Goal: Information Seeking & Learning: Learn about a topic

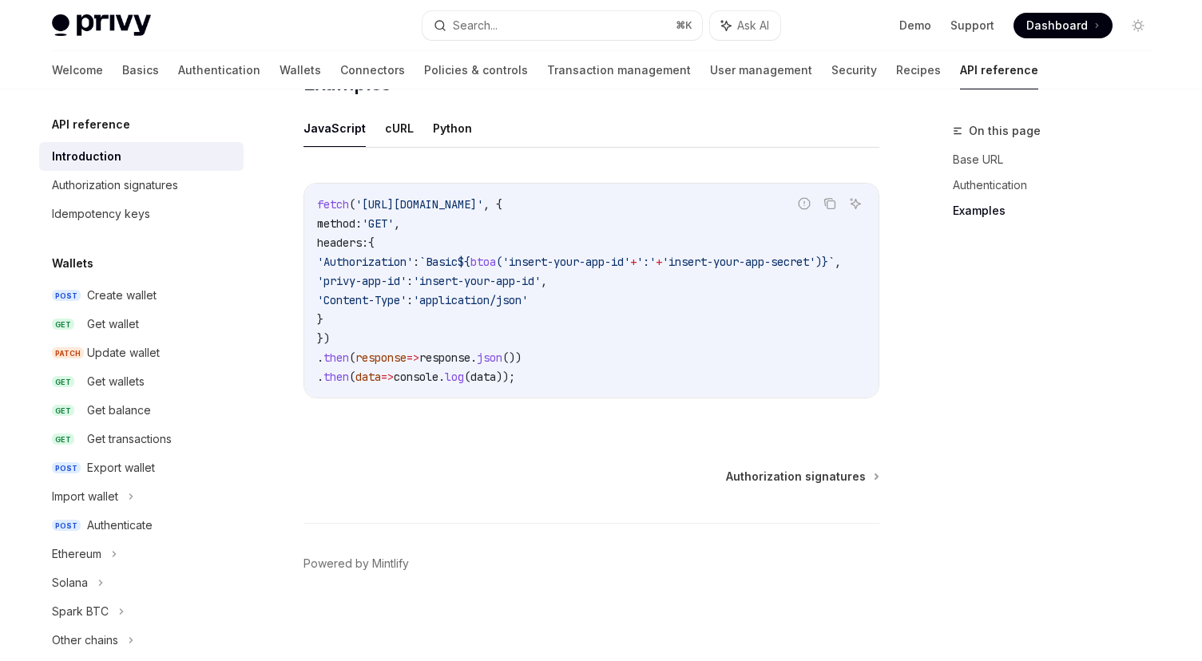
scroll to position [1036, 0]
click at [117, 297] on div "Create wallet" at bounding box center [121, 295] width 69 height 19
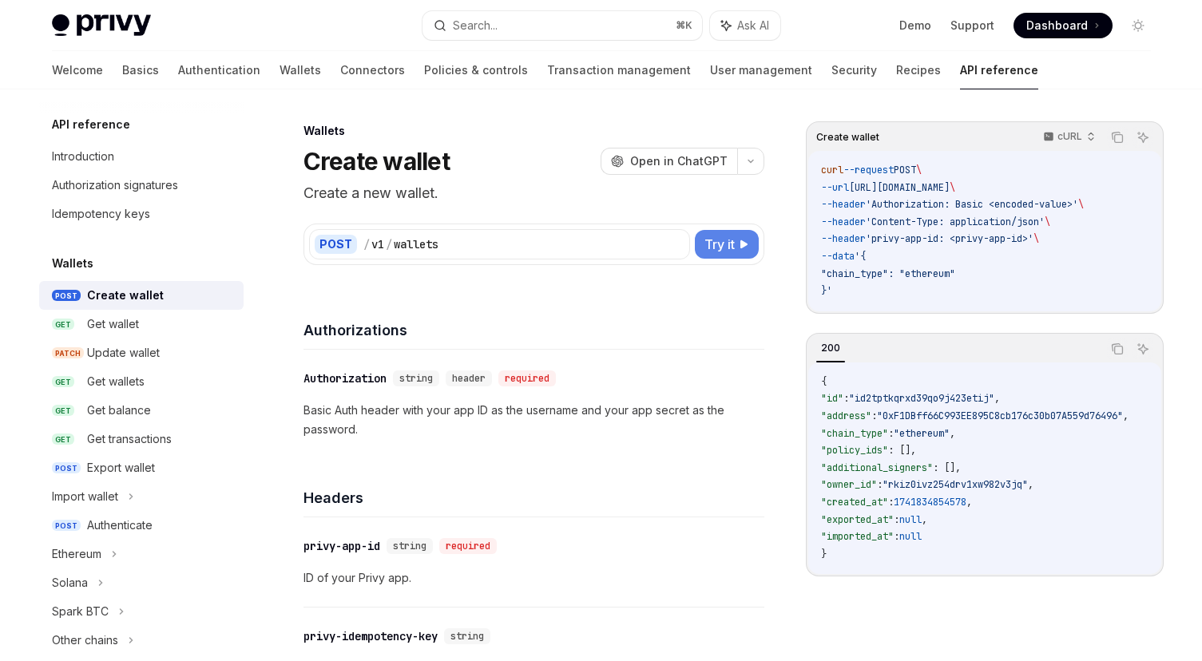
click at [724, 244] on span "Try it" at bounding box center [719, 244] width 30 height 19
type textarea "*"
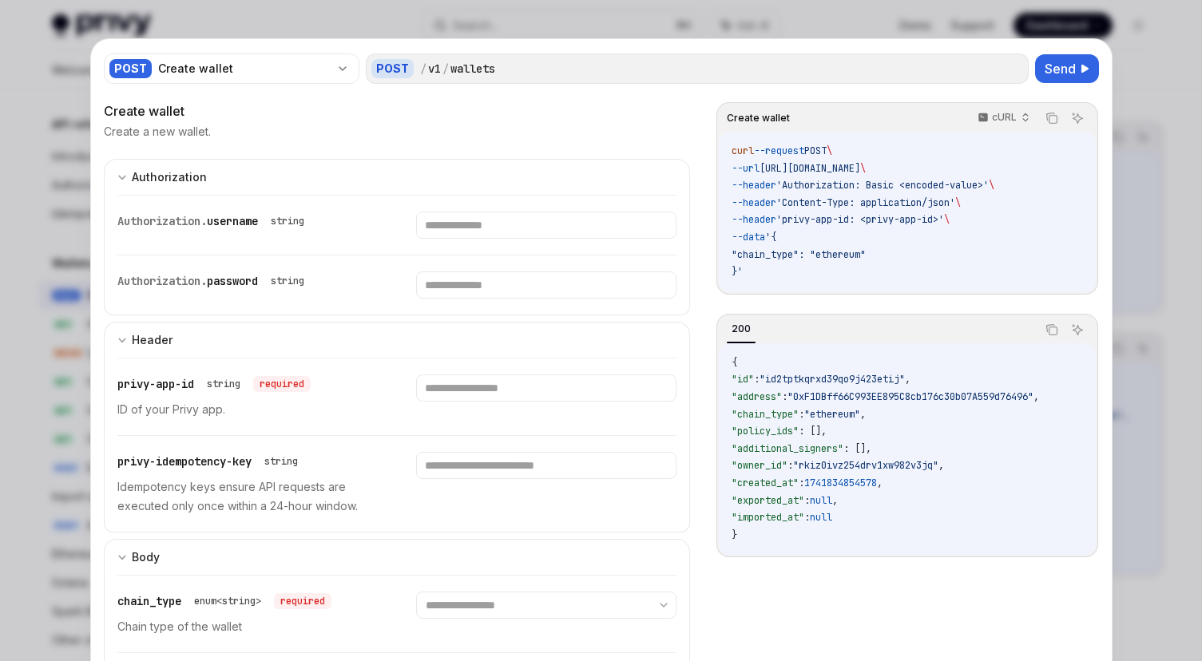
click at [279, 232] on div "Authorization. username string" at bounding box center [247, 225] width 260 height 27
click at [450, 228] on input "text" at bounding box center [546, 225] width 260 height 27
drag, startPoint x: 776, startPoint y: 220, endPoint x: 761, endPoint y: 218, distance: 15.3
click at [776, 220] on span "--header" at bounding box center [754, 219] width 45 height 13
click at [1054, 70] on span "Send" at bounding box center [1060, 68] width 31 height 19
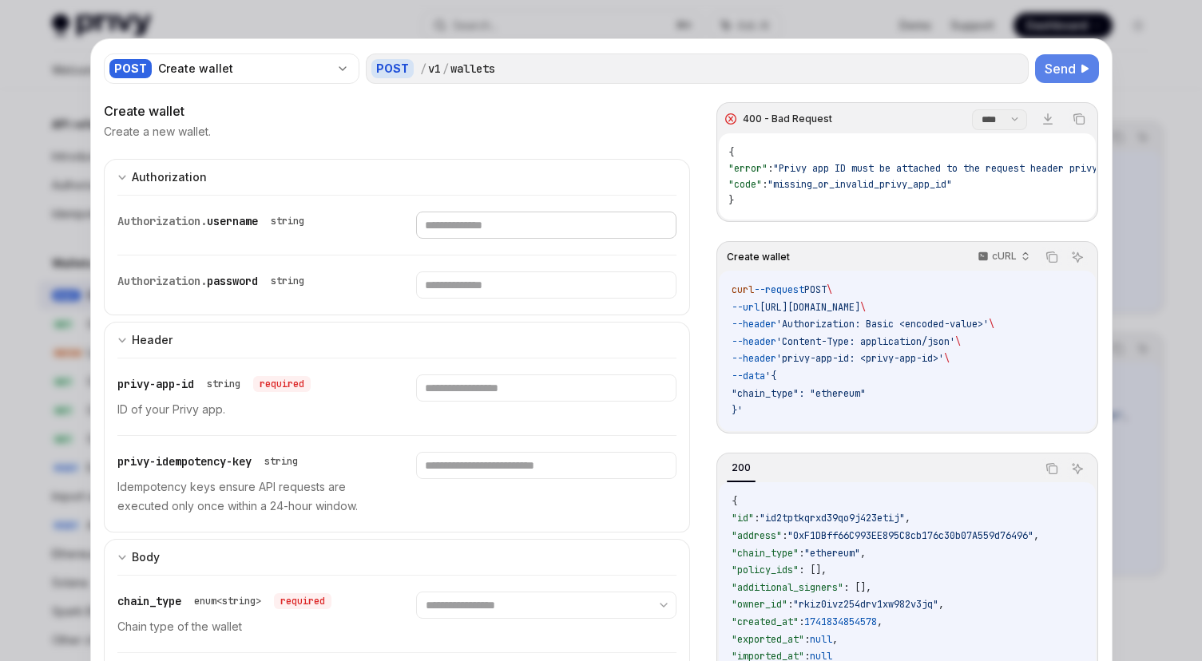
click at [516, 224] on input "text" at bounding box center [546, 225] width 260 height 27
type input "*****"
click at [465, 280] on input "text" at bounding box center [525, 285] width 246 height 27
type input "*****"
click at [474, 387] on input "text" at bounding box center [546, 388] width 260 height 27
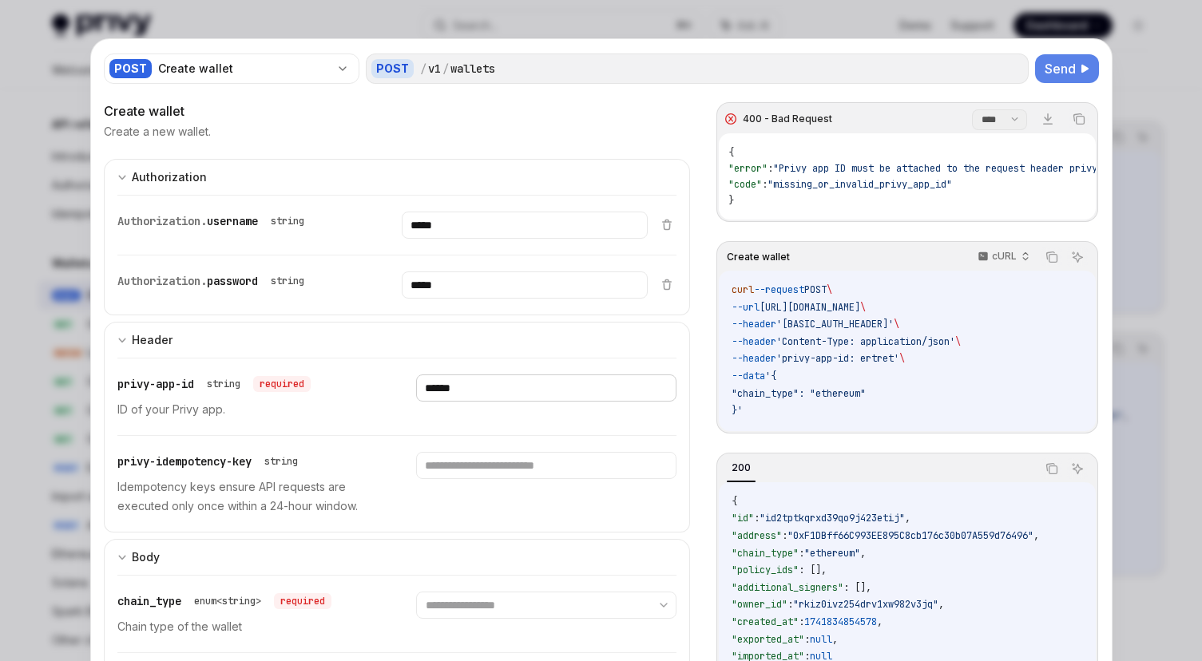
type input "******"
click at [468, 471] on input "text" at bounding box center [546, 465] width 260 height 27
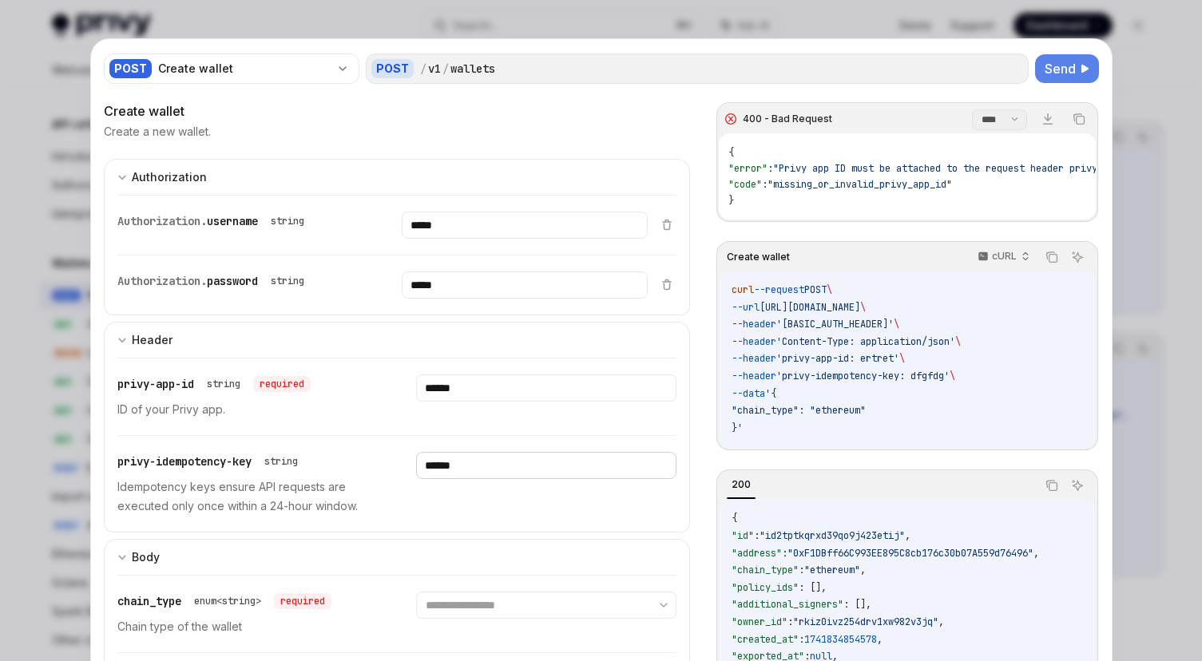
type input "******"
select select "******"
click at [1066, 71] on span "Send" at bounding box center [1060, 68] width 31 height 19
click at [1079, 68] on button "Send" at bounding box center [1067, 68] width 64 height 29
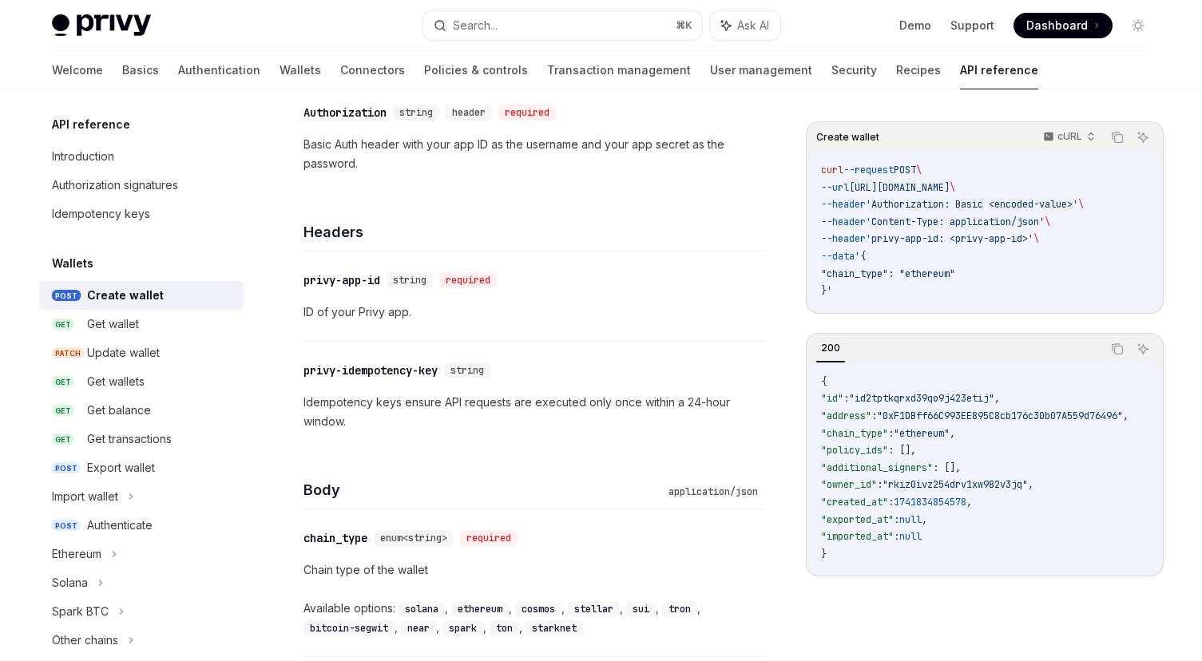
scroll to position [268, 0]
click at [91, 332] on div "Get wallet" at bounding box center [113, 324] width 52 height 19
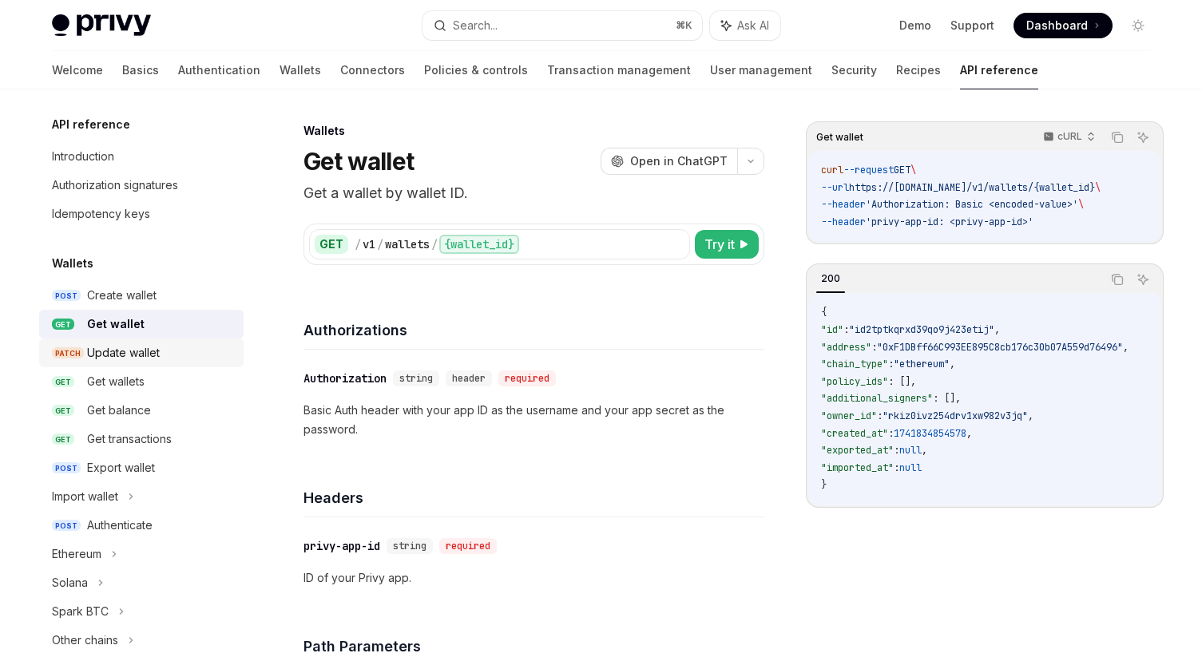
click at [141, 347] on div "Update wallet" at bounding box center [123, 352] width 73 height 19
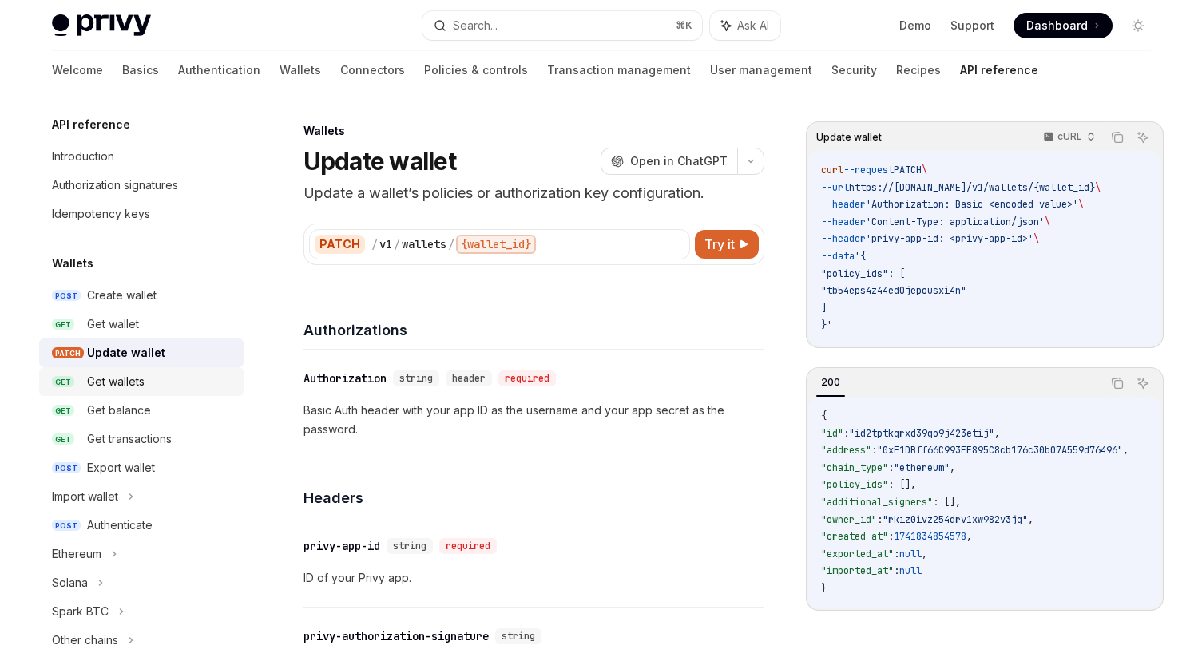
click at [107, 370] on link "GET Get wallets" at bounding box center [141, 381] width 204 height 29
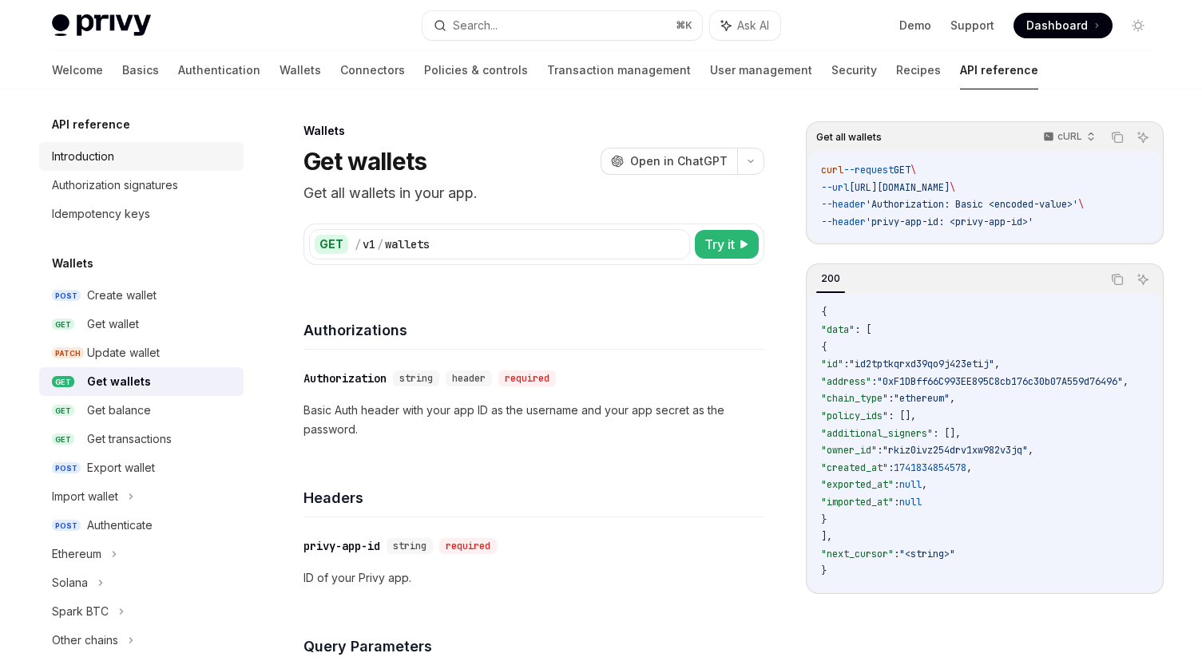
click at [73, 159] on div "Introduction" at bounding box center [83, 156] width 62 height 19
type textarea "*"
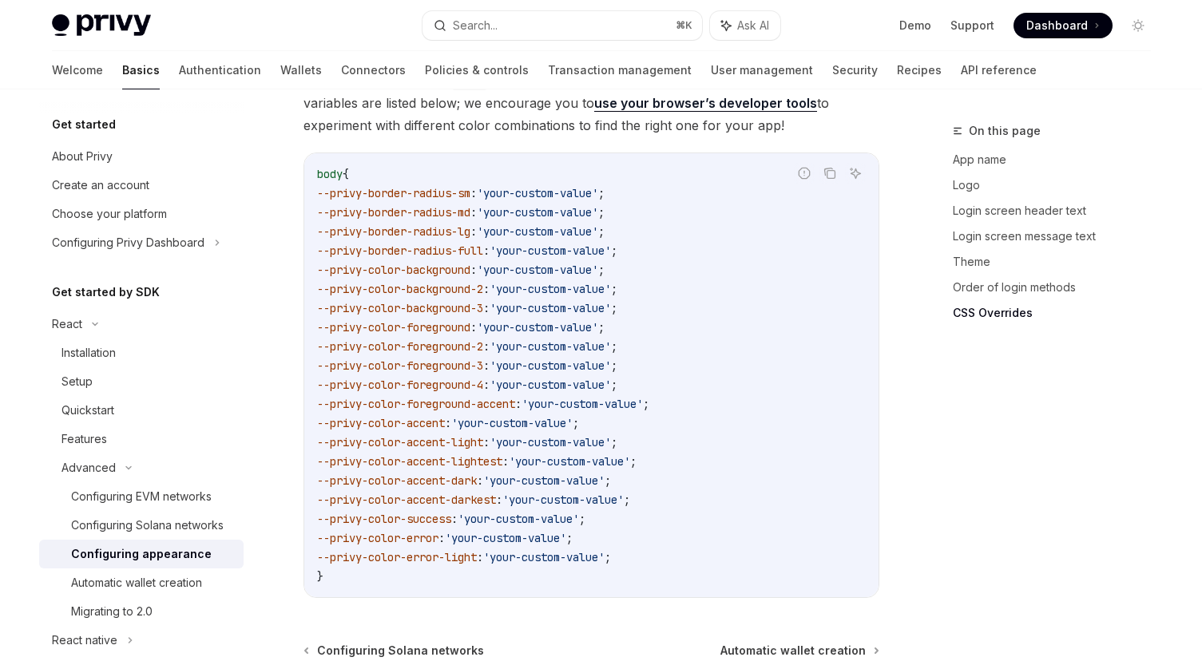
scroll to position [4108, 0]
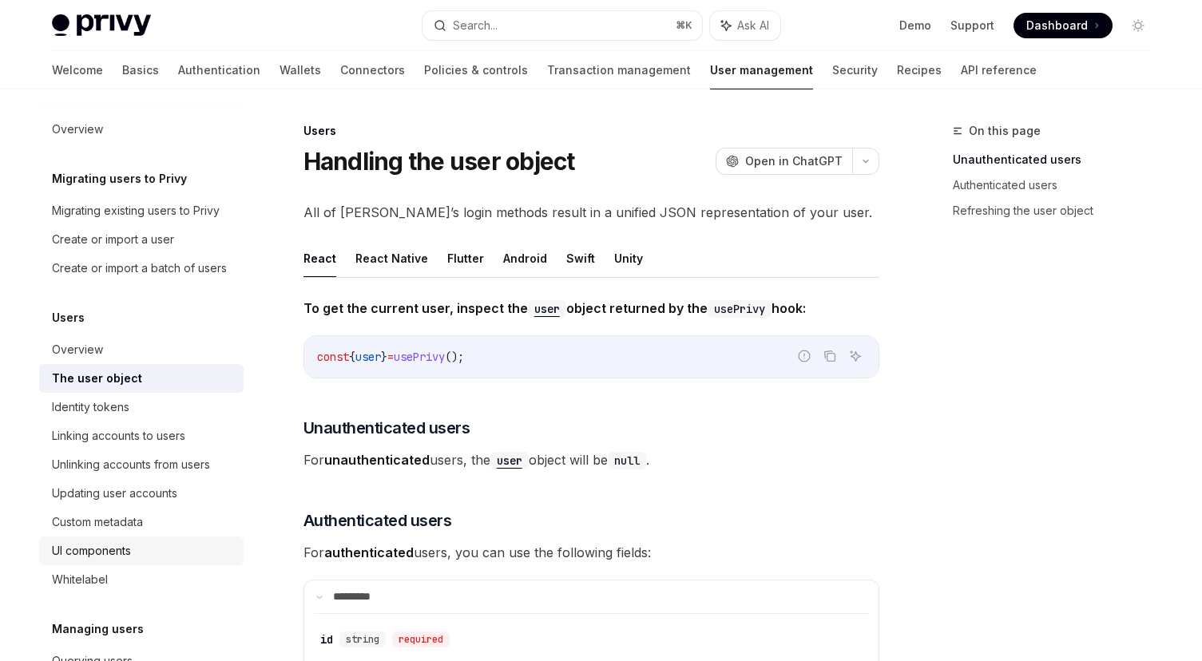
scroll to position [1, 0]
click at [105, 554] on div "UI components" at bounding box center [91, 550] width 79 height 19
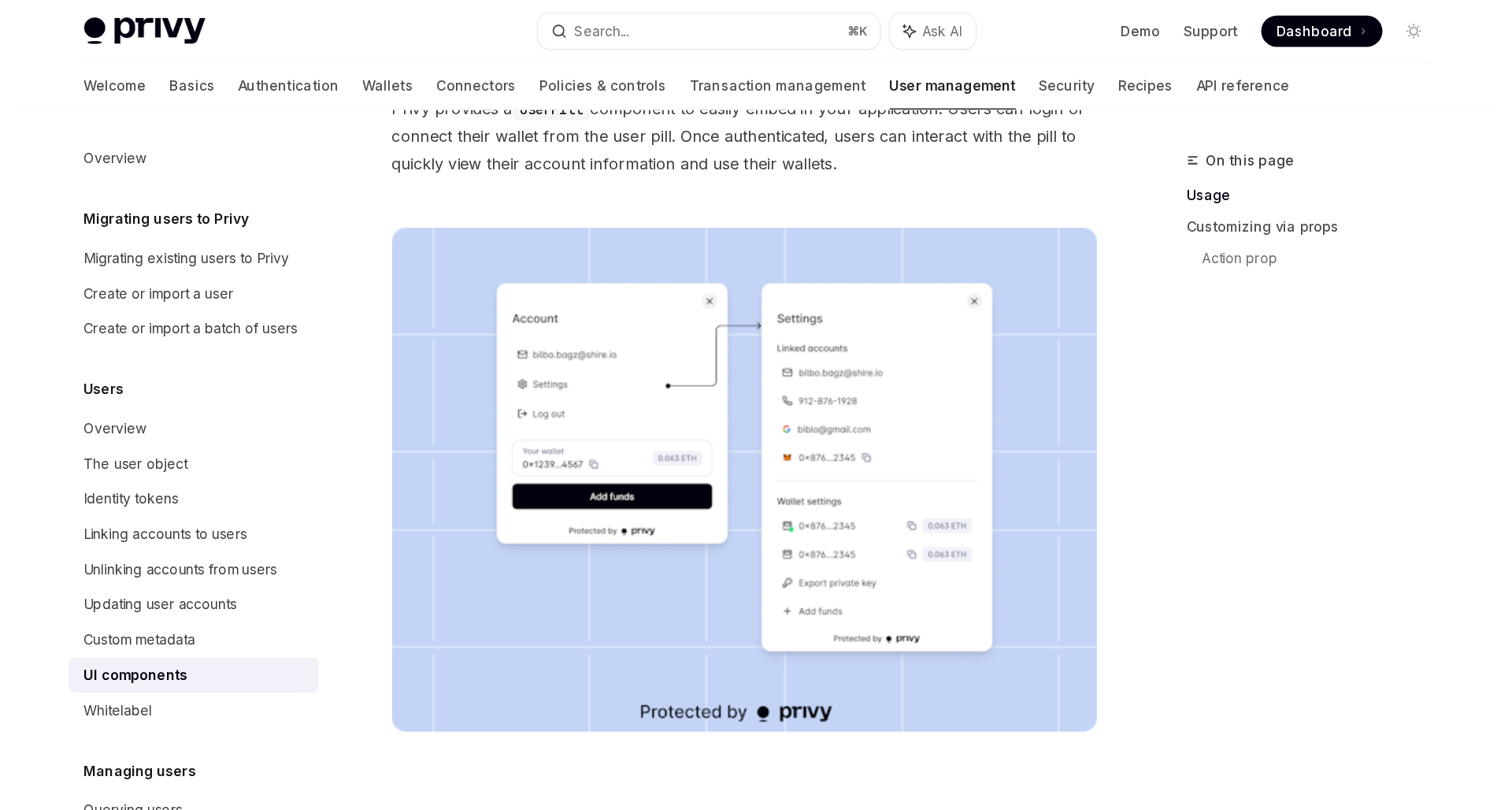
scroll to position [174, 0]
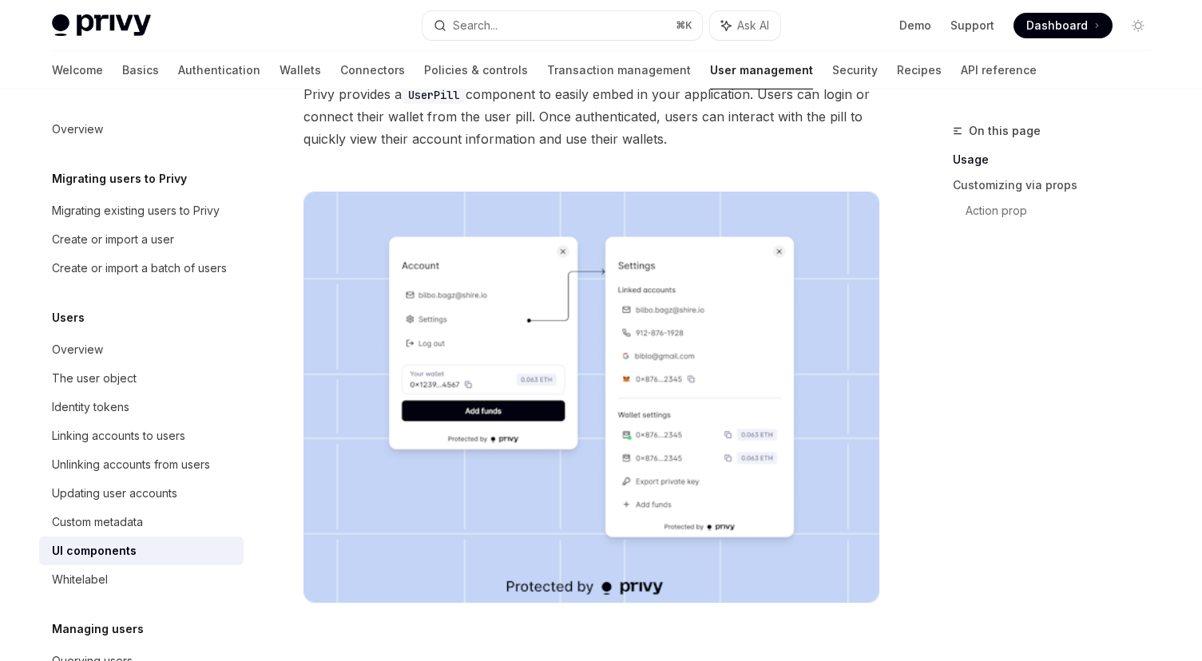
type textarea "*"
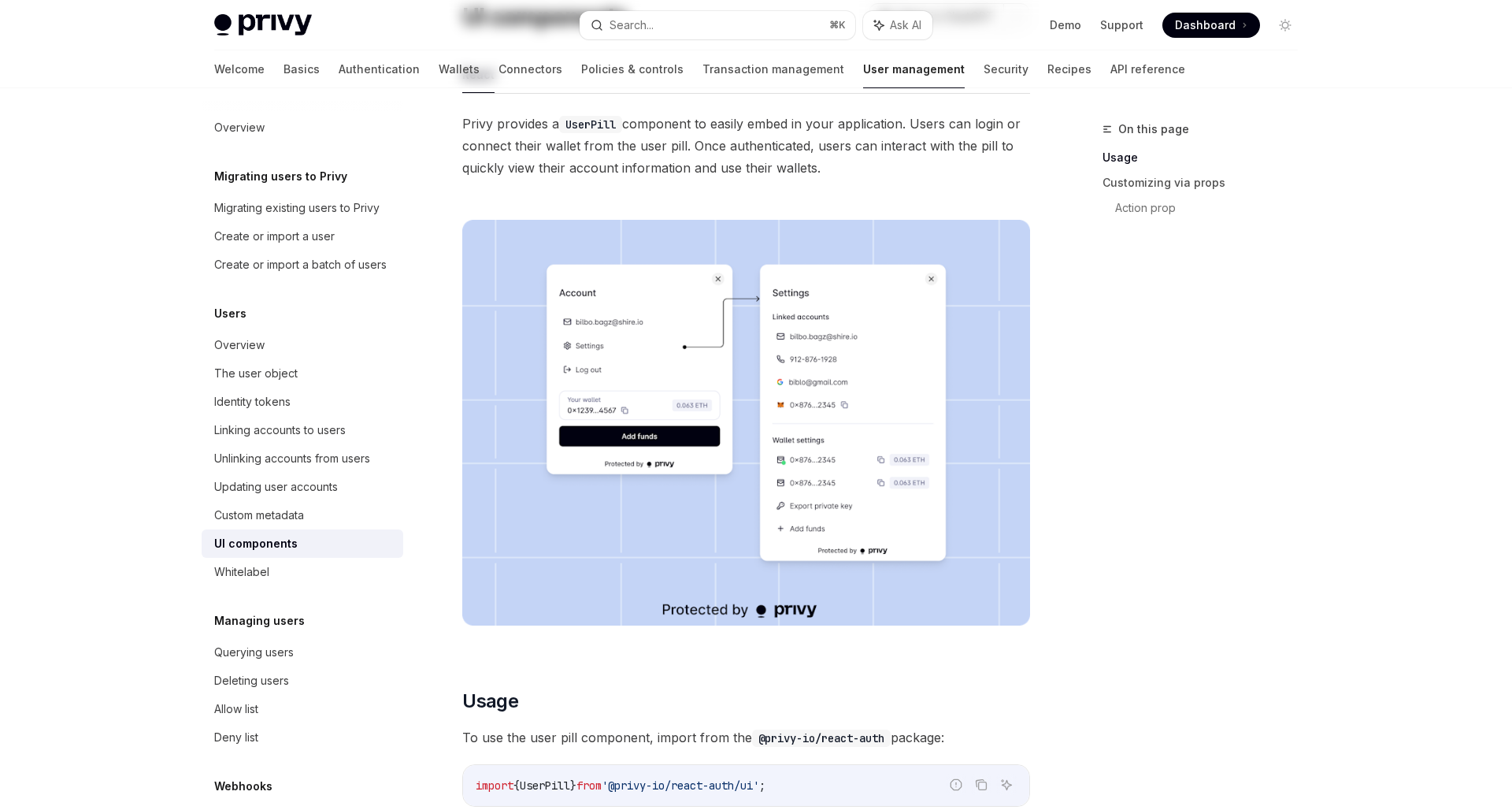
scroll to position [0, 0]
